Goal: Use online tool/utility

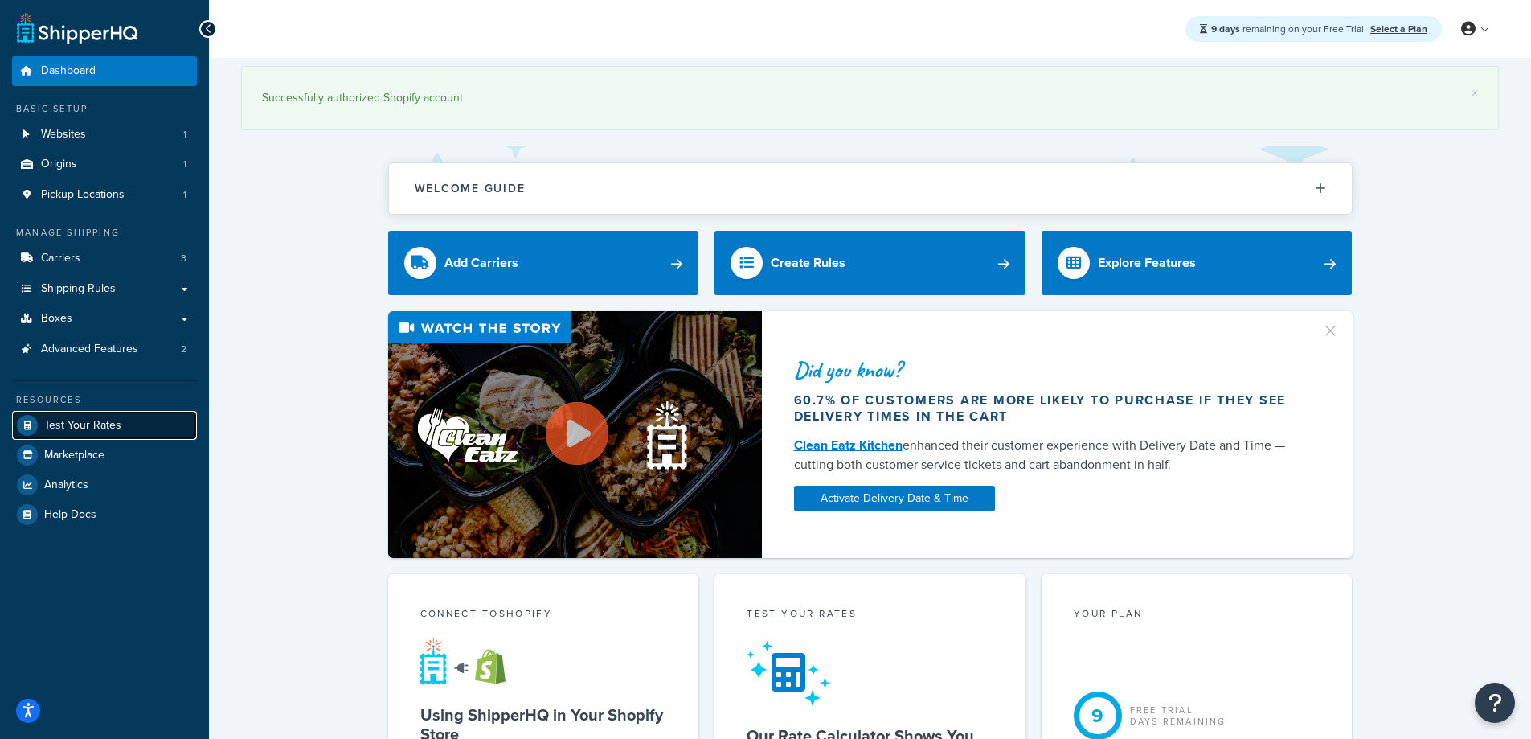
click at [94, 419] on span "Test Your Rates" at bounding box center [82, 426] width 77 height 14
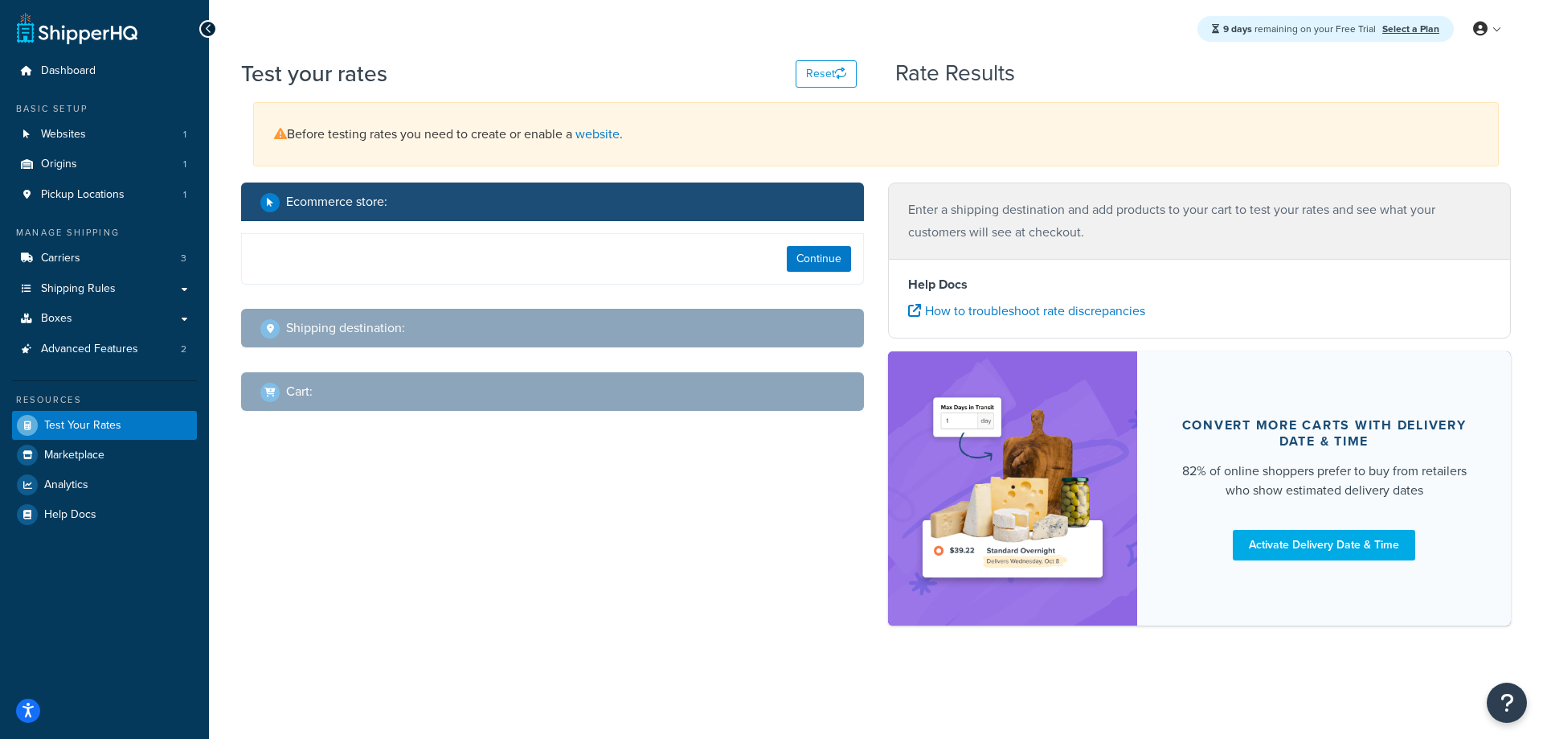
select select "[GEOGRAPHIC_DATA]"
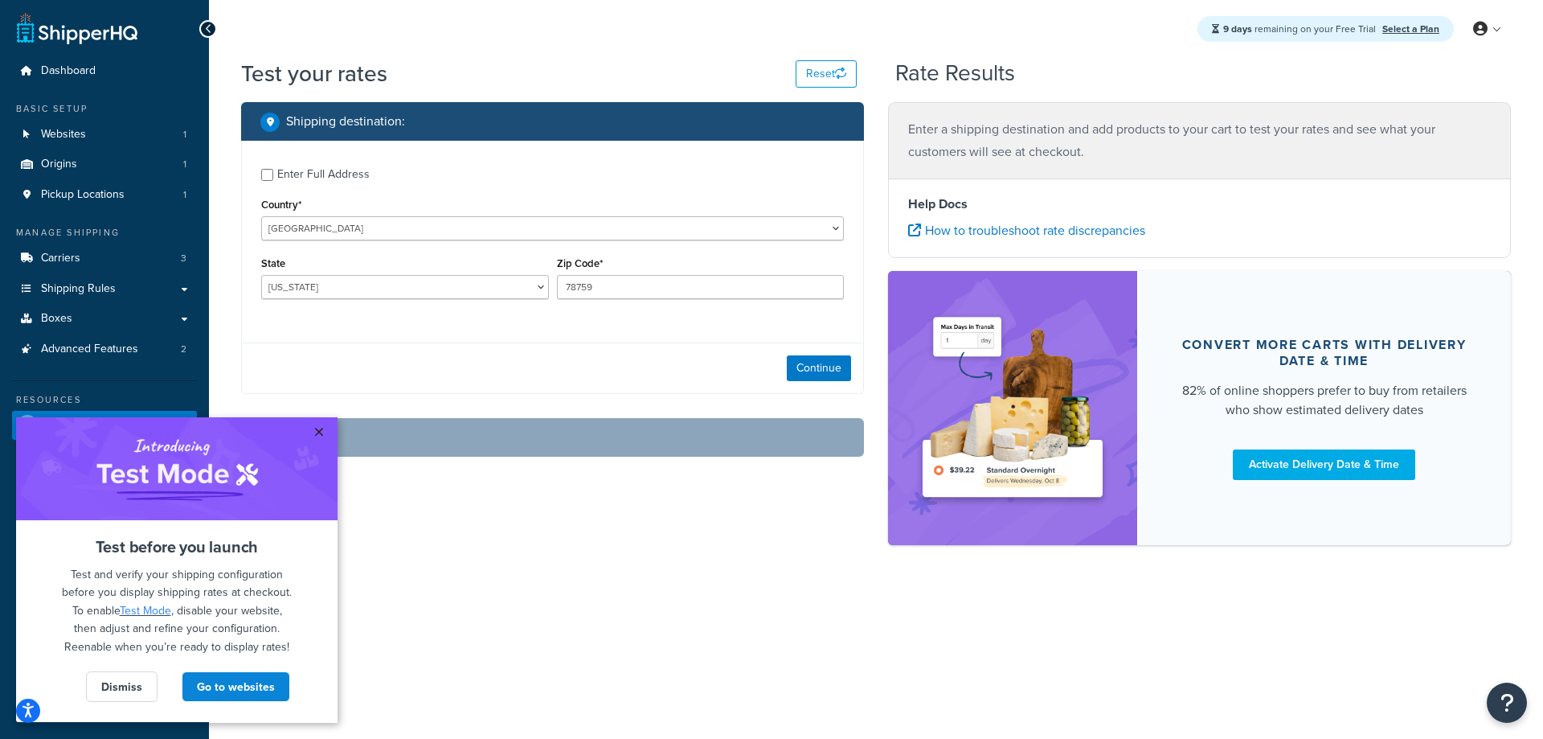
click at [318, 430] on link "×" at bounding box center [319, 431] width 28 height 29
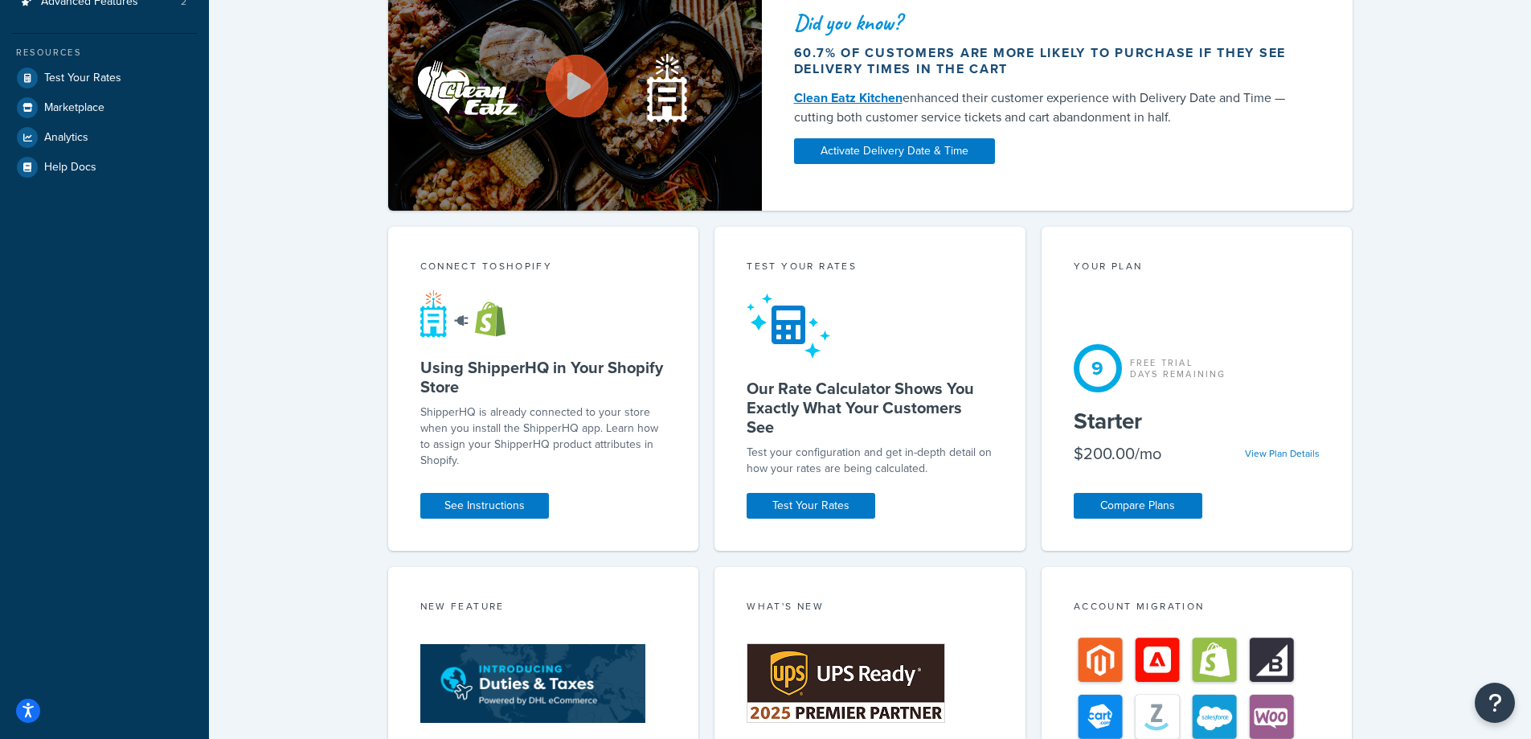
scroll to position [322, 0]
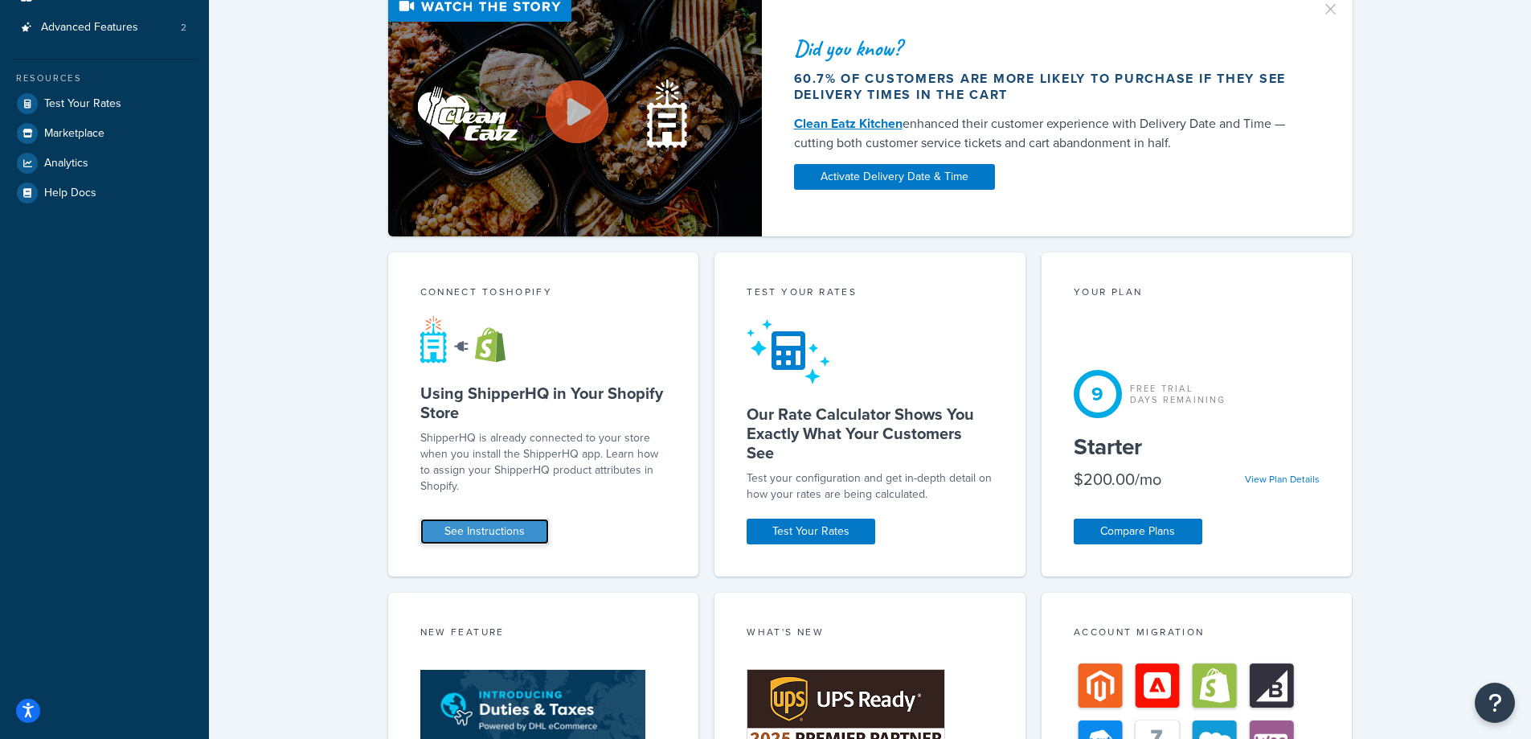
click at [523, 526] on link "See Instructions" at bounding box center [484, 532] width 129 height 26
